Goal: Transaction & Acquisition: Subscribe to service/newsletter

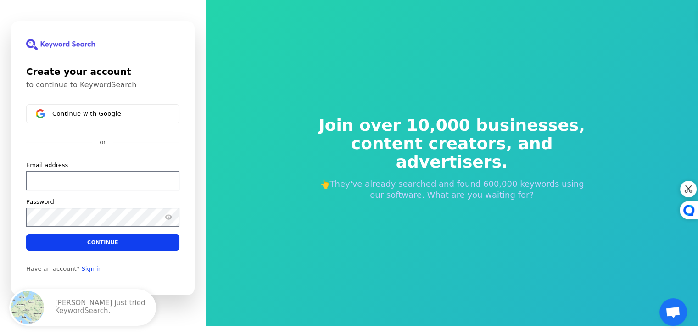
scroll to position [11, 0]
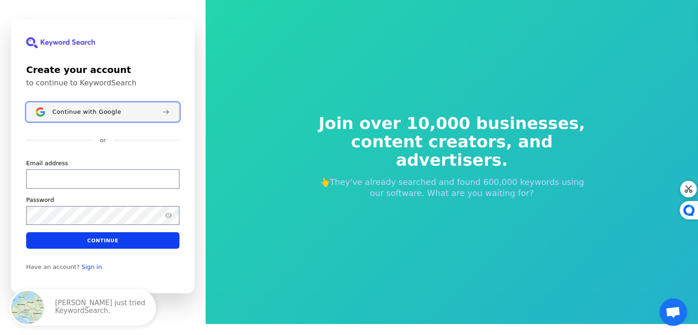
click at [114, 112] on span "Continue with Google" at bounding box center [86, 111] width 69 height 7
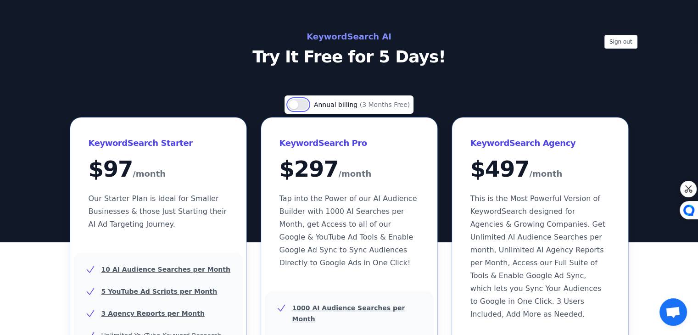
click at [307, 105] on button "Use setting" at bounding box center [298, 104] width 20 height 11
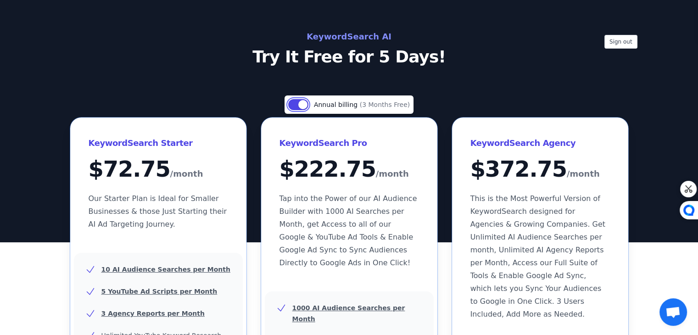
click at [307, 105] on button "Use setting" at bounding box center [298, 104] width 20 height 11
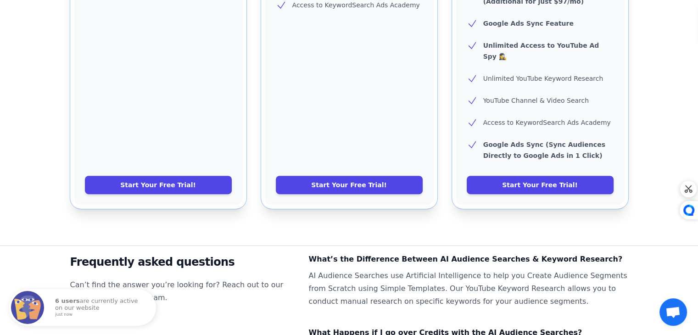
scroll to position [477, 0]
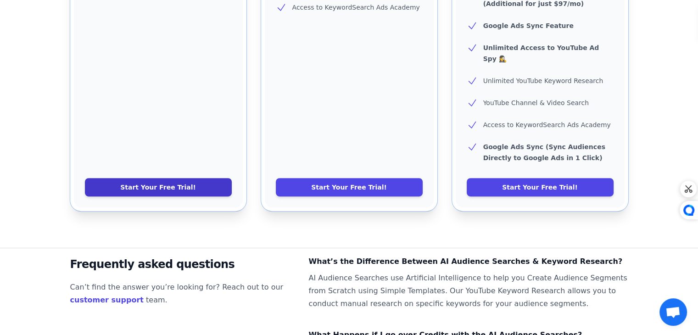
click at [211, 178] on link "Start Your Free Trial!" at bounding box center [158, 187] width 147 height 18
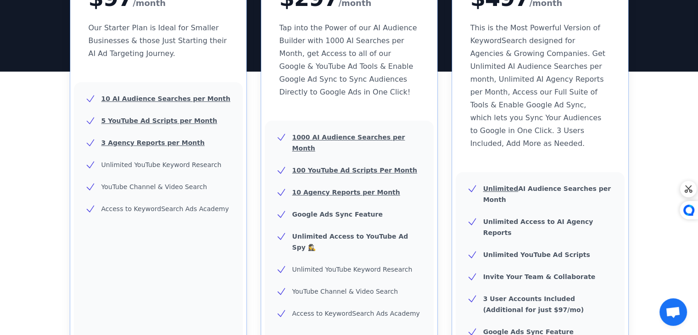
scroll to position [18, 0]
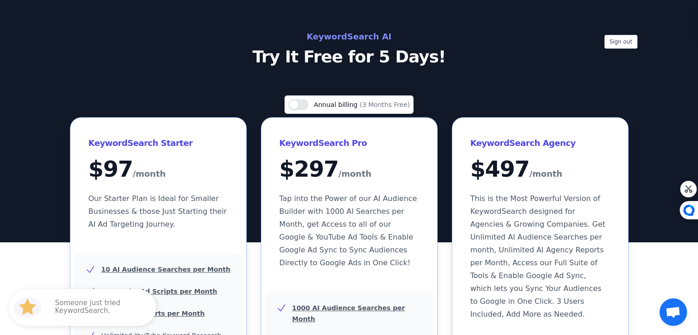
click at [366, 39] on h2 "KeywordSearch AI" at bounding box center [349, 36] width 411 height 15
click at [308, 98] on div "Use setting Annual billing (3 Months Free)" at bounding box center [348, 104] width 129 height 18
click at [299, 103] on button "Use setting" at bounding box center [298, 104] width 20 height 11
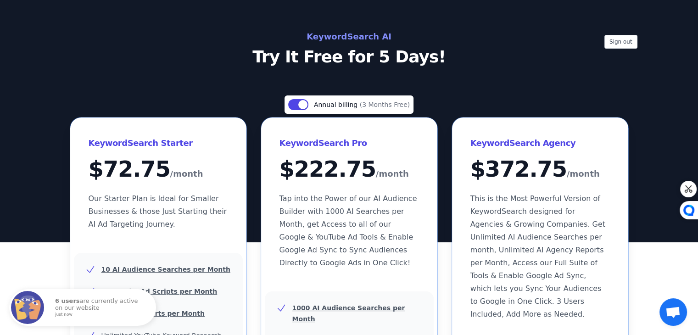
click at [346, 39] on h2 "KeywordSearch AI" at bounding box center [349, 36] width 411 height 15
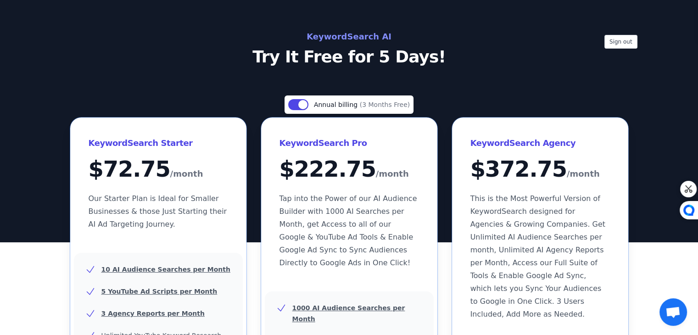
click at [346, 37] on h2 "KeywordSearch AI" at bounding box center [349, 36] width 411 height 15
click at [623, 40] on button "Sign out" at bounding box center [620, 42] width 33 height 14
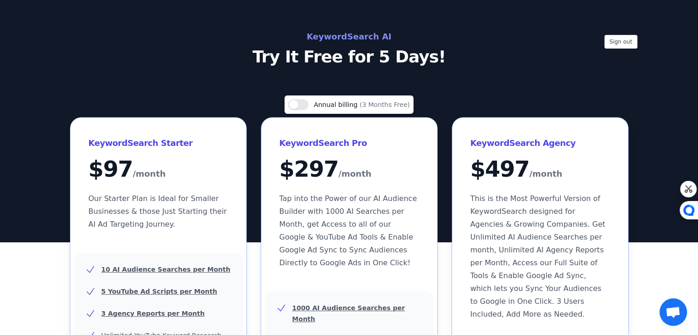
click at [337, 31] on h2 "KeywordSearch AI" at bounding box center [349, 36] width 411 height 15
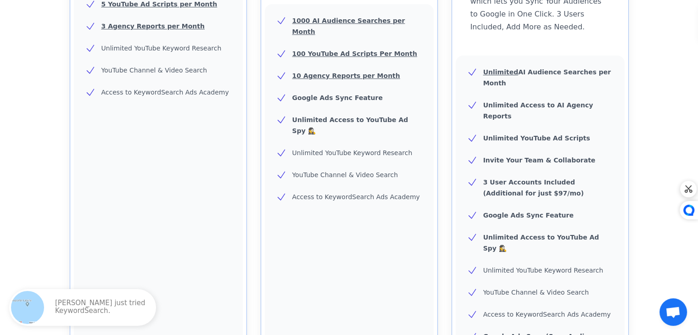
scroll to position [306, 0]
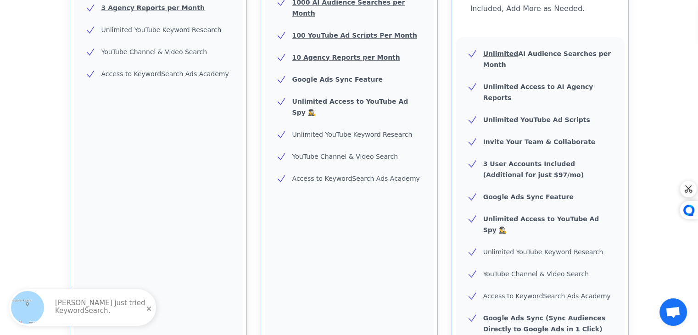
click at [97, 310] on p "Angely just tried KeywordSearch." at bounding box center [101, 307] width 92 height 17
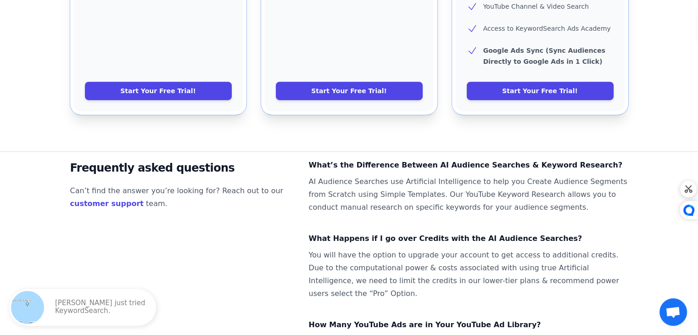
scroll to position [629, 0]
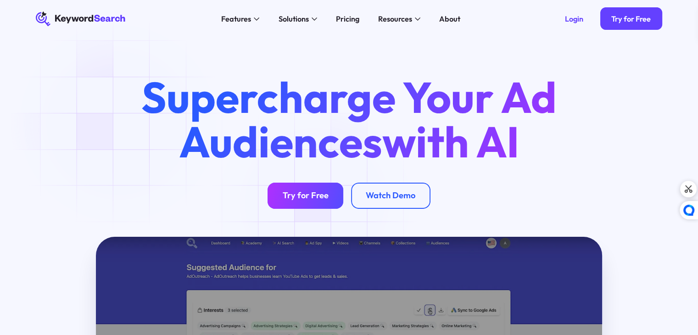
click at [312, 199] on div "Try for Free" at bounding box center [306, 195] width 46 height 11
